Goal: Register for event/course

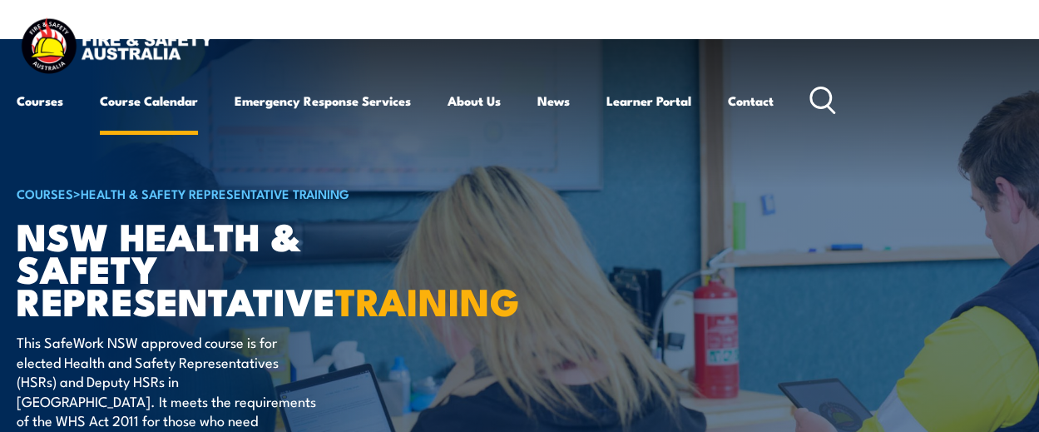
click at [141, 100] on link "Course Calendar" at bounding box center [149, 101] width 98 height 40
click at [153, 97] on link "Course Calendar" at bounding box center [149, 101] width 98 height 40
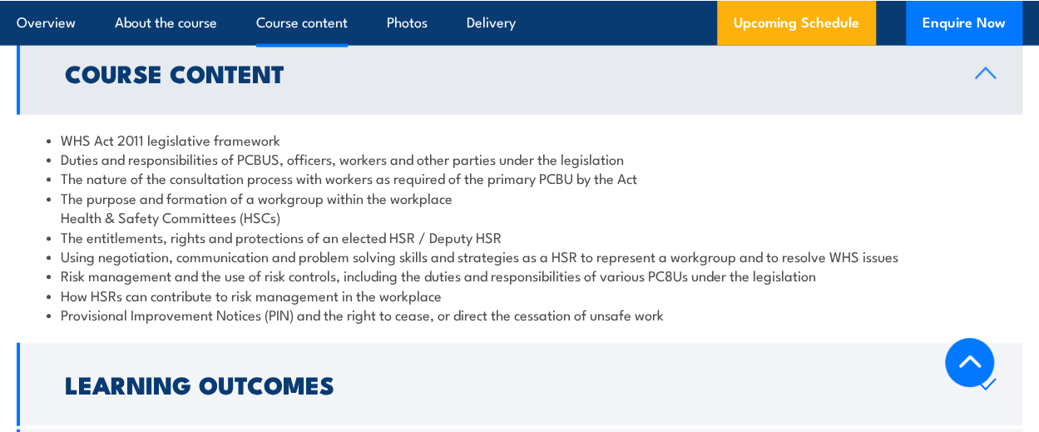
scroll to position [1997, 0]
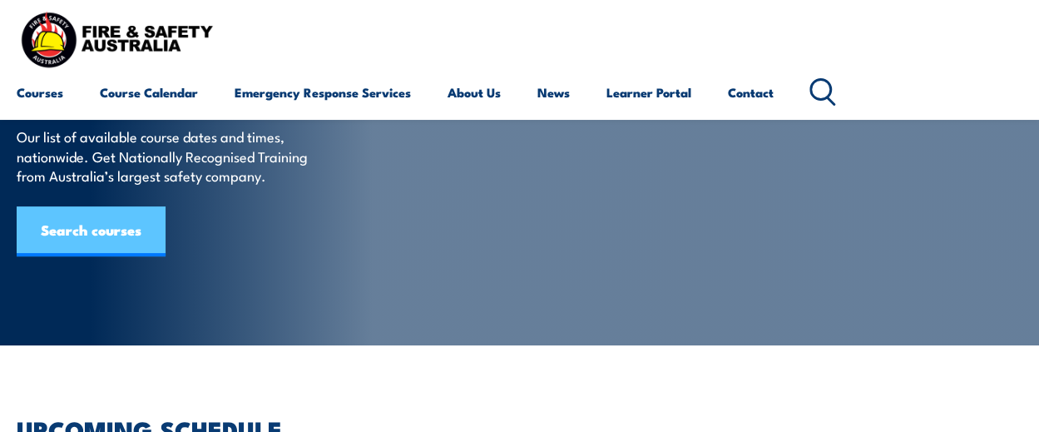
scroll to position [83, 0]
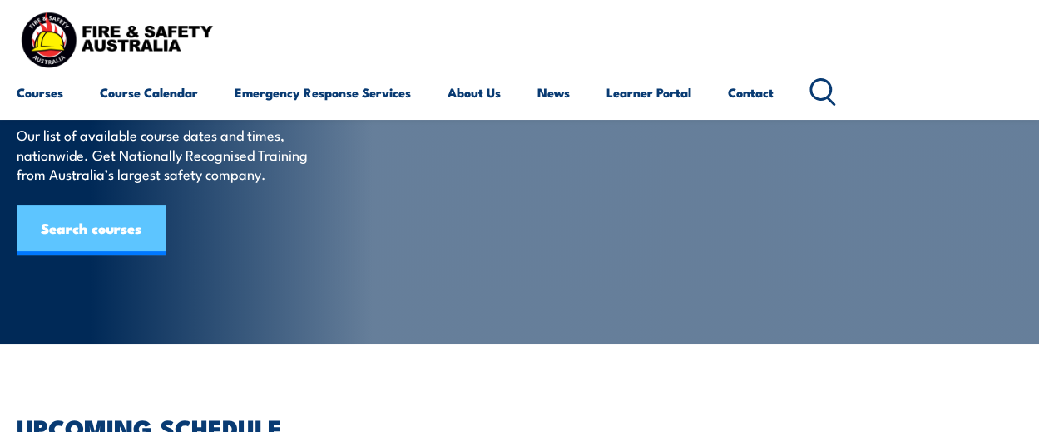
click at [75, 235] on link "Search courses" at bounding box center [91, 230] width 149 height 50
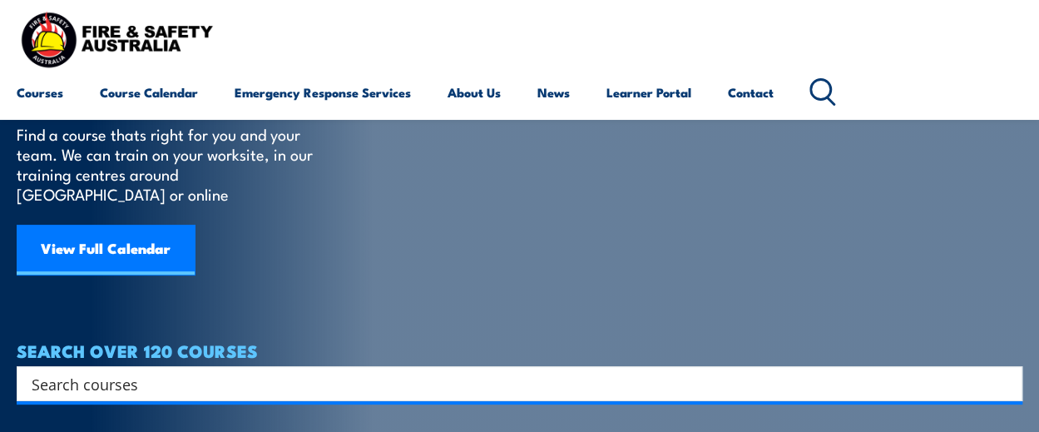
scroll to position [166, 0]
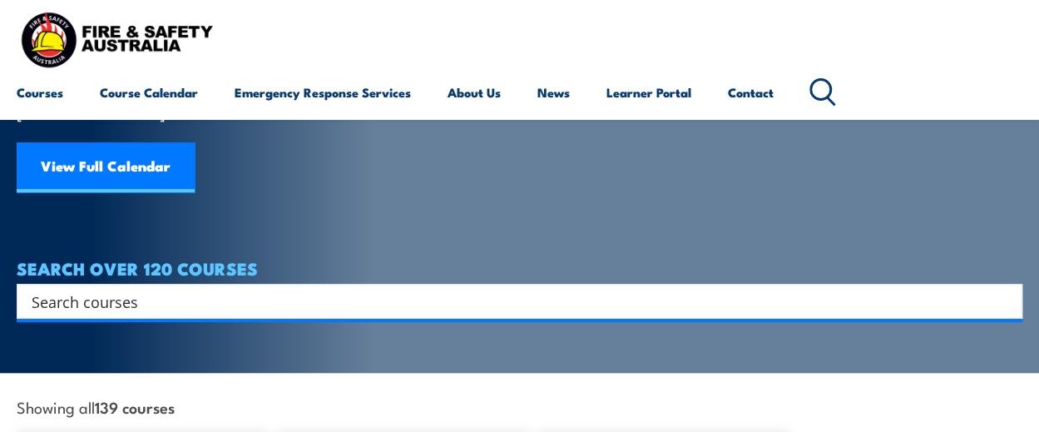
click at [146, 289] on input "Search input" at bounding box center [509, 301] width 955 height 25
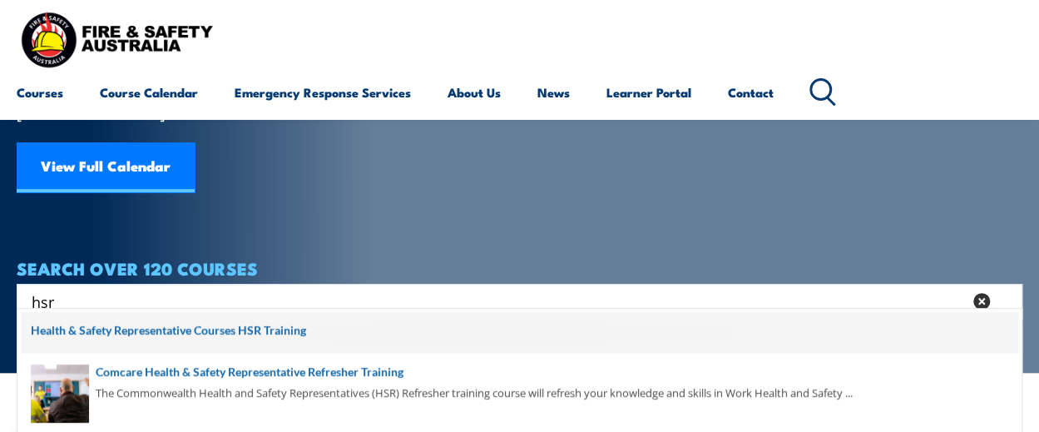
scroll to position [83, 0]
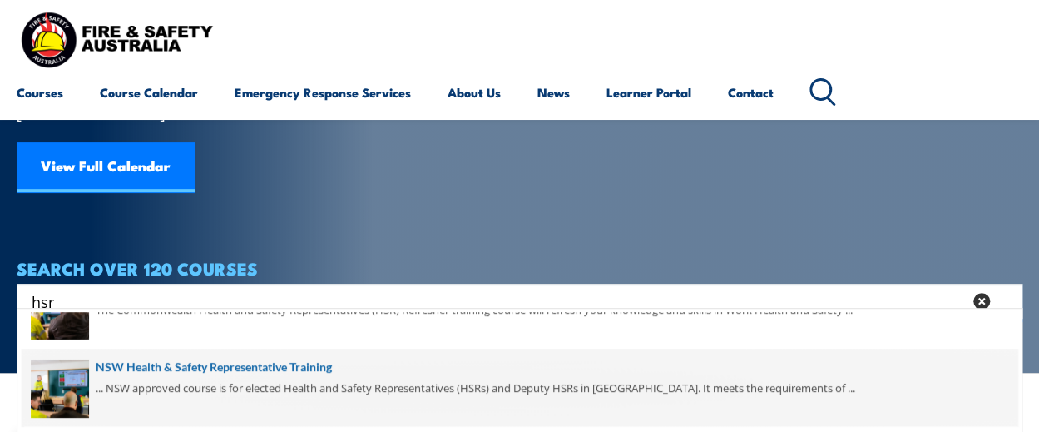
type input "hsr"
click at [179, 367] on span at bounding box center [520, 388] width 996 height 78
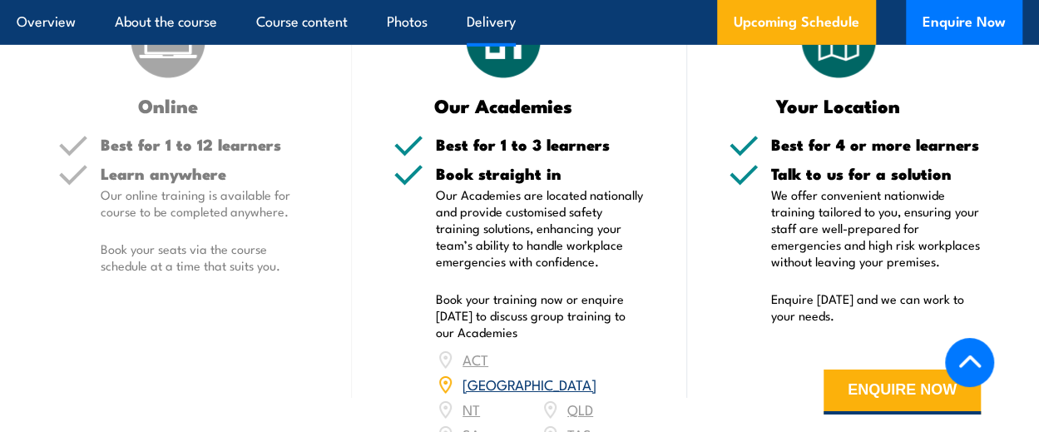
scroll to position [2663, 0]
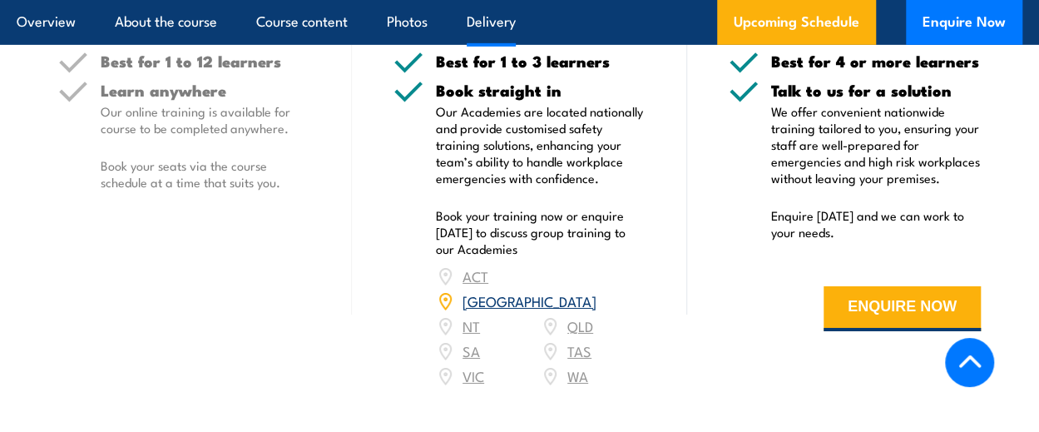
click at [586, 290] on link "NSW" at bounding box center [530, 300] width 134 height 20
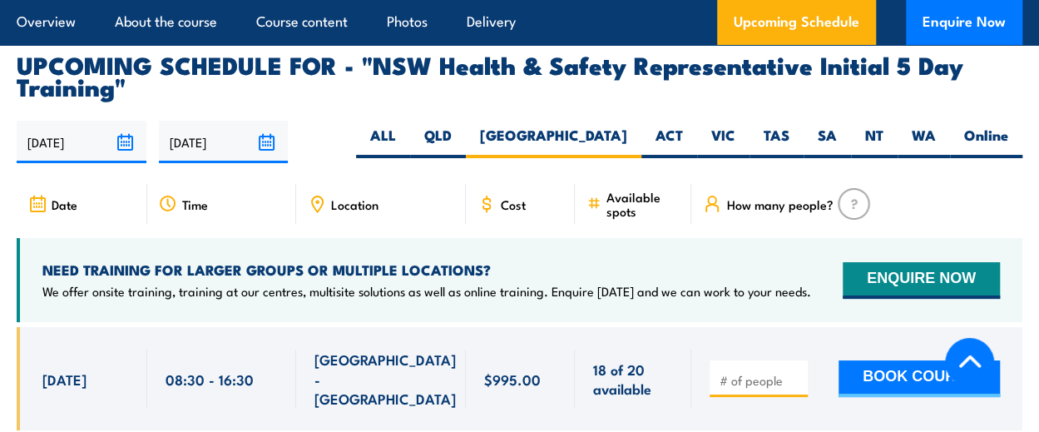
scroll to position [3175, 0]
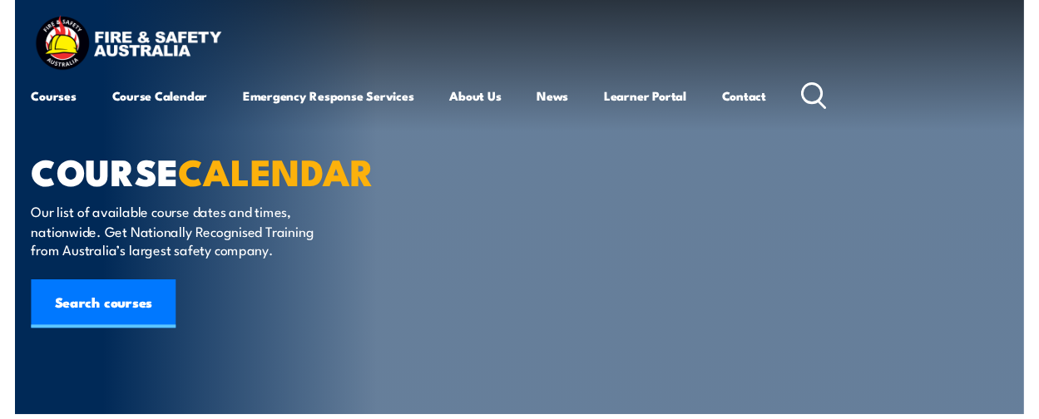
scroll to position [83, 0]
